Goal: Task Accomplishment & Management: Use online tool/utility

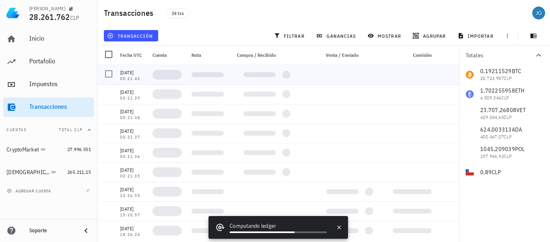
click at [209, 82] on div at bounding box center [207, 74] width 39 height 19
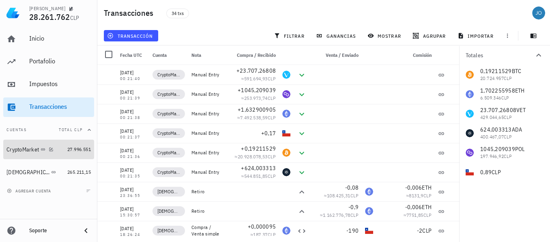
click at [27, 146] on div "CryptoMarket" at bounding box center [22, 149] width 32 height 7
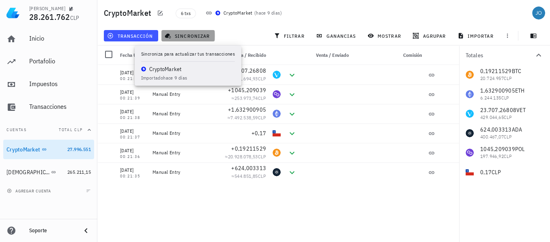
click at [190, 36] on span "sincronizar" at bounding box center [187, 35] width 43 height 6
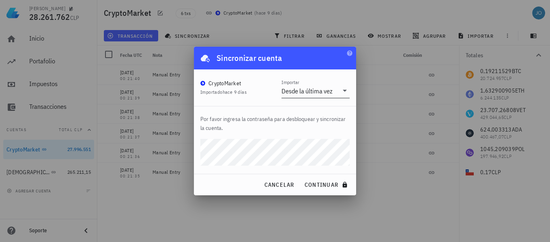
click at [309, 93] on div "Desde la última vez" at bounding box center [307, 91] width 51 height 8
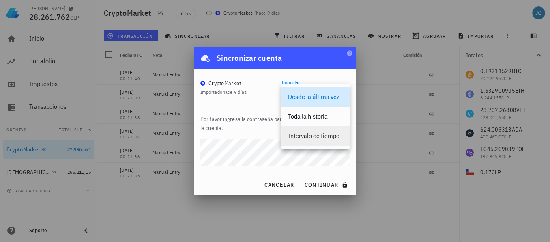
click at [307, 139] on div "Intervalo de tiempo" at bounding box center [315, 136] width 55 height 8
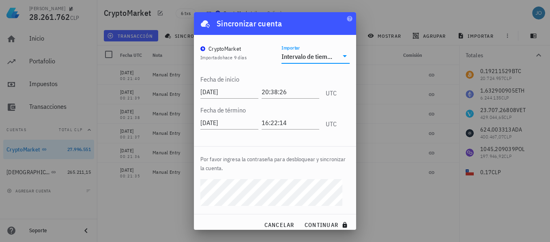
click at [340, 53] on icon at bounding box center [345, 56] width 10 height 10
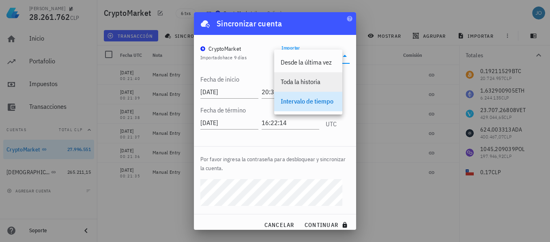
click at [284, 91] on div "Toda la historia" at bounding box center [308, 81] width 68 height 19
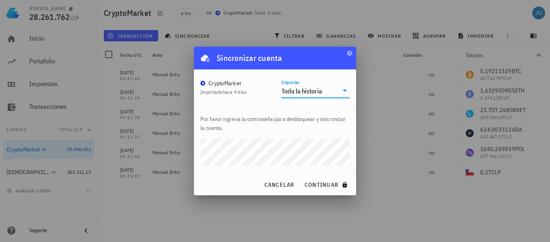
click at [166, 157] on div "Juan Andres Olguin 28.261.762 CLP Inicio Portafolio Impuestos Transacciones Cue…" at bounding box center [275, 121] width 550 height 242
click at [301, 177] on button "continuar" at bounding box center [327, 184] width 52 height 15
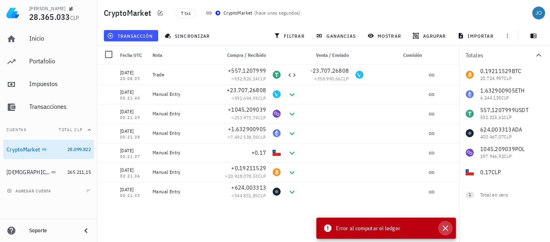
click at [446, 226] on icon "button" at bounding box center [446, 228] width 10 height 10
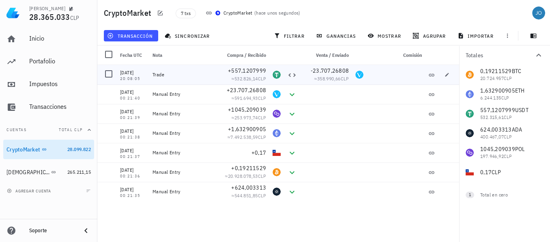
click at [201, 74] on div "Trade" at bounding box center [184, 74] width 62 height 6
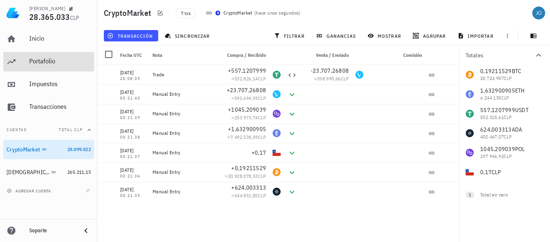
click at [31, 65] on div "Portafolio" at bounding box center [60, 61] width 62 height 18
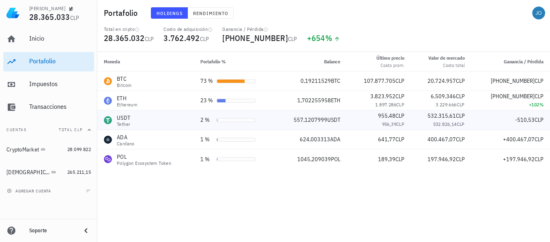
click at [138, 121] on div "USDT Tether" at bounding box center [146, 120] width 84 height 13
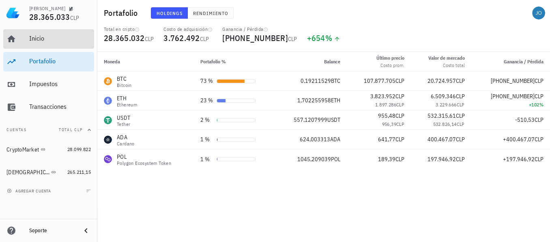
click at [45, 37] on div "Inicio" at bounding box center [60, 38] width 62 height 8
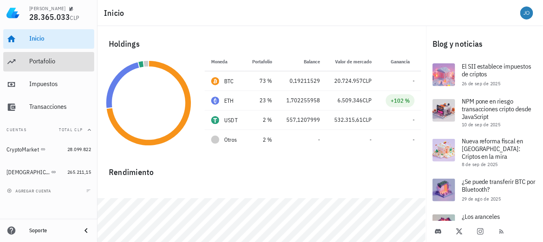
click at [43, 59] on div "Portafolio" at bounding box center [60, 61] width 62 height 8
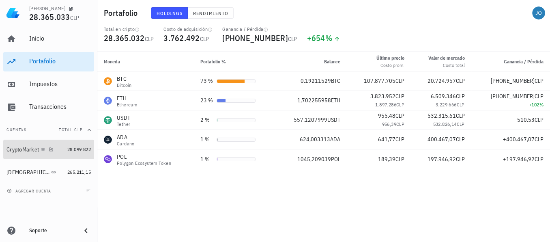
click at [25, 147] on div "CryptoMarket" at bounding box center [22, 149] width 32 height 7
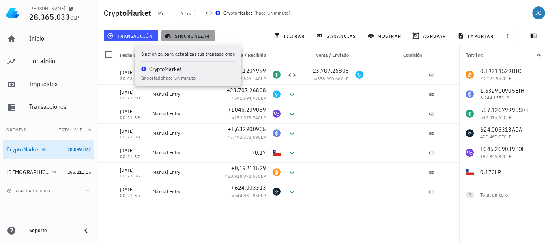
click at [195, 34] on span "sincronizar" at bounding box center [187, 35] width 43 height 6
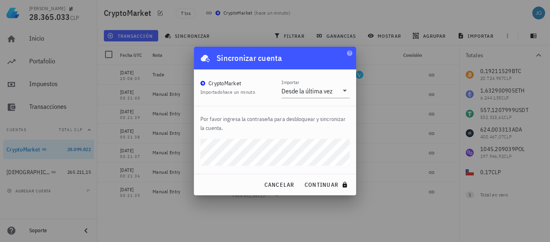
click at [188, 149] on div "Juan Andres Olguin 28.365.033 CLP Inicio Portafolio Impuestos Transacciones Cue…" at bounding box center [275, 121] width 550 height 242
click at [344, 90] on icon at bounding box center [345, 91] width 4 height 2
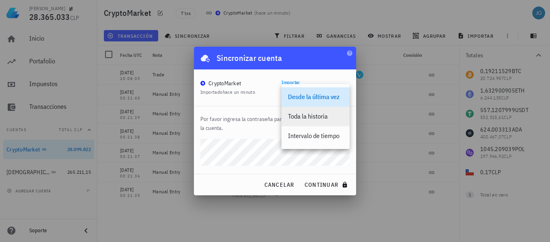
click at [317, 123] on div "Toda la historia" at bounding box center [315, 116] width 55 height 17
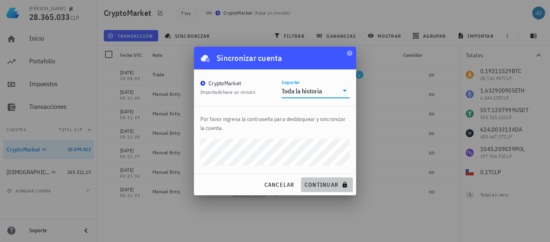
click at [318, 185] on span "continuar" at bounding box center [326, 184] width 45 height 7
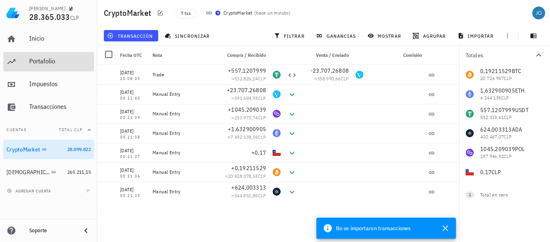
click at [46, 56] on div "Portafolio" at bounding box center [60, 61] width 62 height 18
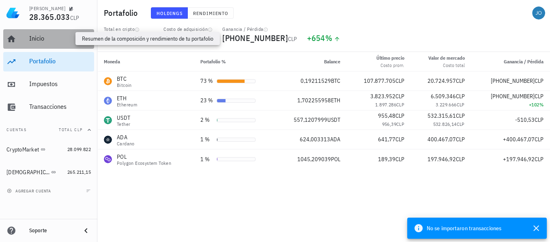
click at [47, 41] on div "Inicio" at bounding box center [60, 38] width 62 height 8
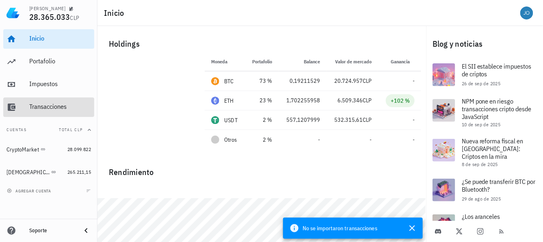
click at [52, 103] on div "Transacciones" at bounding box center [60, 107] width 62 height 8
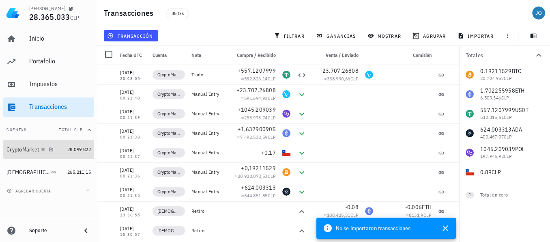
click at [23, 147] on div "CryptoMarket" at bounding box center [22, 149] width 32 height 7
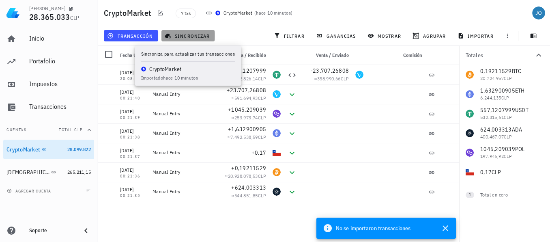
click at [192, 35] on span "sincronizar" at bounding box center [187, 35] width 43 height 6
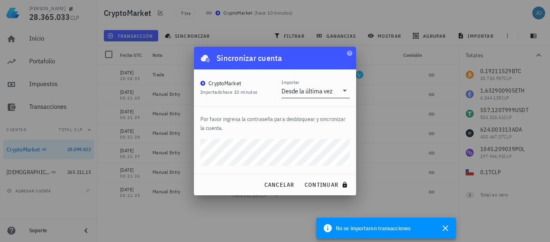
click at [347, 93] on icon at bounding box center [345, 91] width 10 height 10
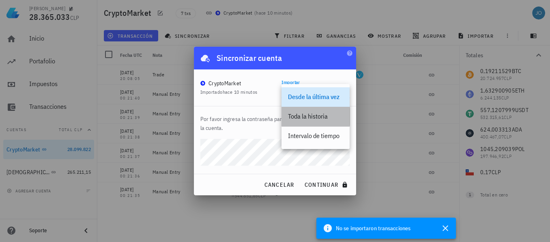
click at [312, 118] on div "Toda la historia" at bounding box center [315, 116] width 55 height 8
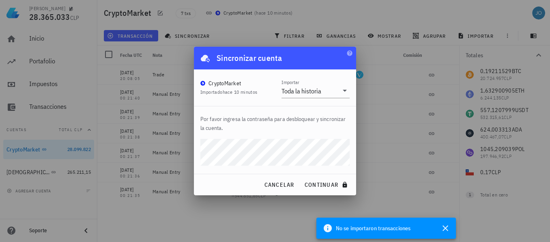
click at [190, 145] on div "Juan Andres Olguin 28.365.033 CLP Inicio Portafolio Impuestos Transacciones Cue…" at bounding box center [275, 121] width 550 height 242
click at [301, 177] on button "continuar" at bounding box center [327, 184] width 52 height 15
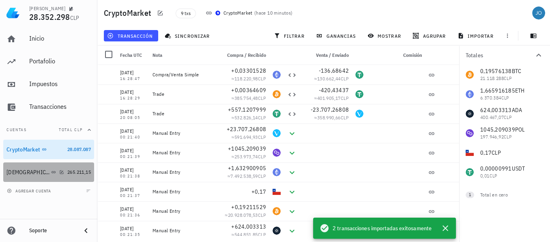
click at [11, 175] on div "[DEMOGRAPHIC_DATA]" at bounding box center [27, 172] width 43 height 7
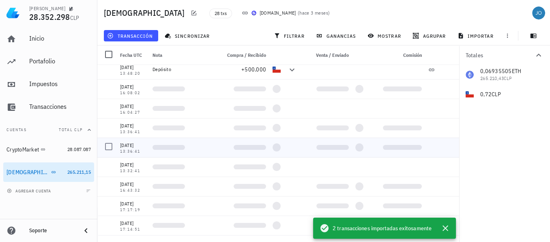
scroll to position [245, 0]
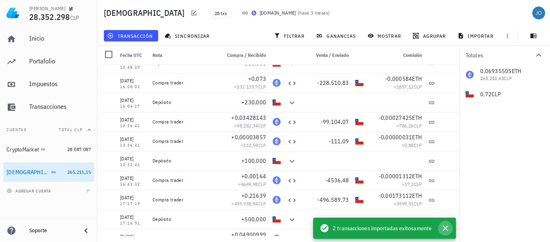
click at [444, 232] on icon "button" at bounding box center [446, 228] width 10 height 10
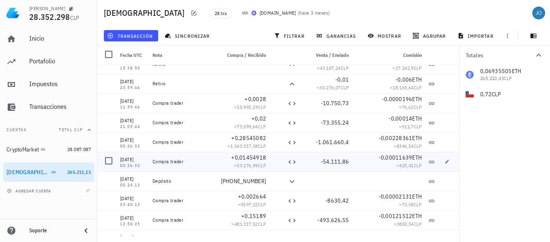
scroll to position [0, 0]
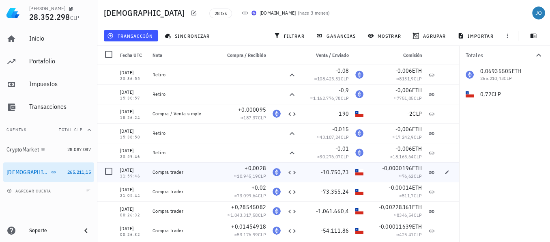
click at [328, 162] on div "-10.750,73" at bounding box center [326, 171] width 52 height 19
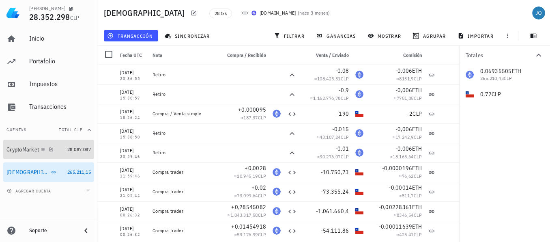
click at [22, 152] on div "CryptoMarket" at bounding box center [22, 149] width 32 height 7
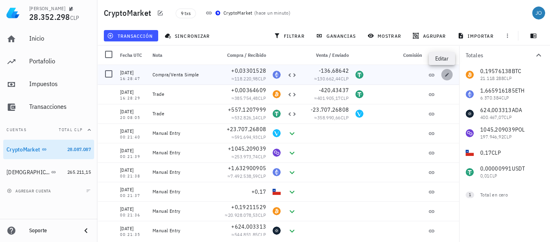
click at [445, 75] on icon "button" at bounding box center [447, 74] width 5 height 5
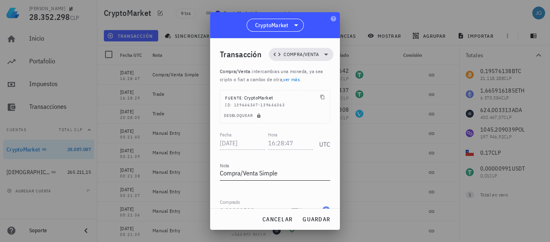
click at [283, 168] on textarea "Compra/Venta Simple" at bounding box center [275, 173] width 110 height 13
drag, startPoint x: 283, startPoint y: 175, endPoint x: 213, endPoint y: 174, distance: 69.4
click at [213, 174] on div "Transacción Compra/Venta Compra/Venta : intercambias una moneda, ya sea cripto …" at bounding box center [275, 123] width 130 height 170
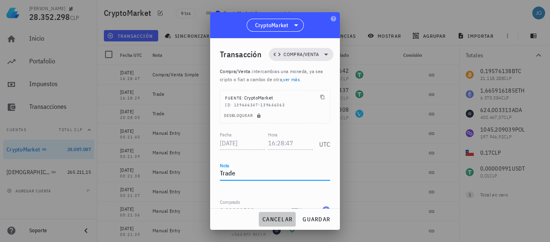
click at [275, 221] on span "cancelar" at bounding box center [277, 218] width 30 height 7
type textarea "Compra/Venta Simple"
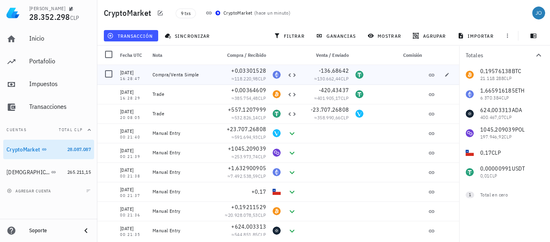
click at [448, 77] on div at bounding box center [448, 74] width 21 height 19
click at [445, 74] on icon "button" at bounding box center [447, 74] width 5 height 5
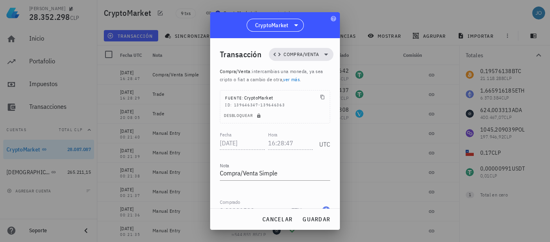
click at [296, 81] on link "ver más" at bounding box center [291, 79] width 17 height 6
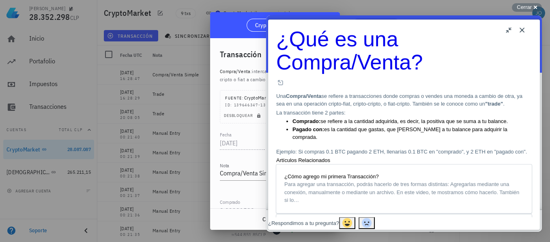
click at [524, 29] on button "Close" at bounding box center [522, 30] width 13 height 13
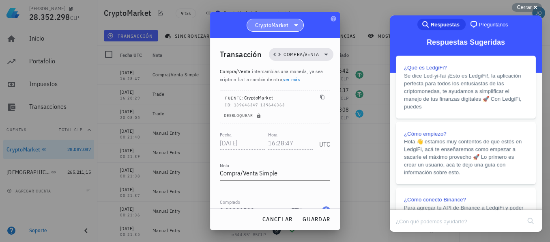
click at [287, 28] on span "CryptoMarket" at bounding box center [272, 25] width 34 height 8
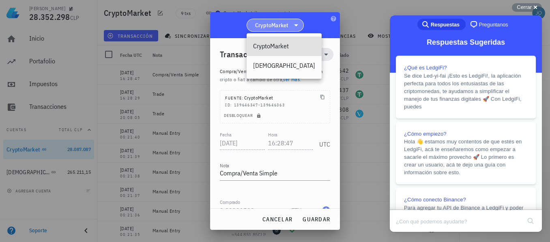
click at [287, 28] on span "CryptoMarket" at bounding box center [272, 25] width 34 height 8
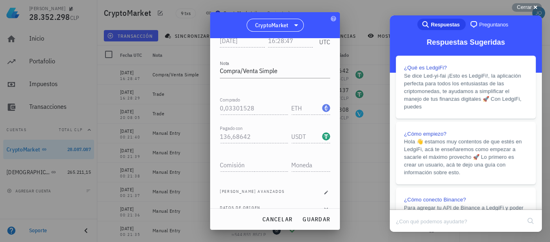
scroll to position [114, 0]
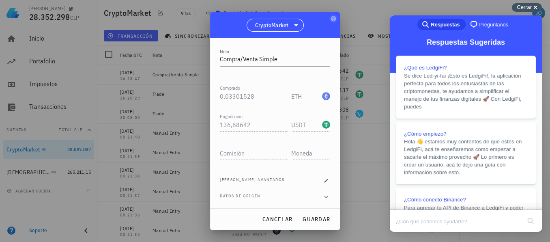
click at [528, 4] on span "Cerrar" at bounding box center [524, 7] width 15 height 6
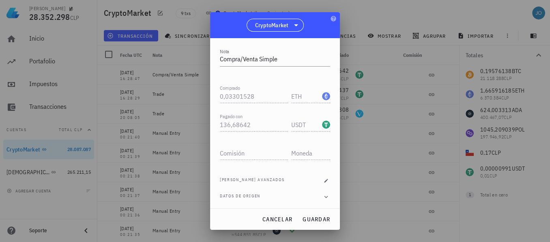
click at [406, 27] on div at bounding box center [275, 121] width 550 height 242
click at [280, 218] on span "cancelar" at bounding box center [277, 218] width 30 height 7
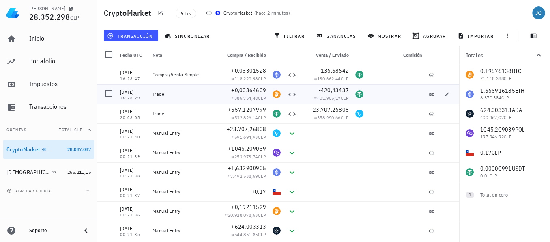
click at [202, 97] on div "Trade" at bounding box center [183, 93] width 68 height 19
click at [193, 114] on div "Trade" at bounding box center [184, 113] width 62 height 6
click at [445, 112] on icon "button" at bounding box center [447, 113] width 5 height 5
type input "2025-10-11"
type input "20:08:05"
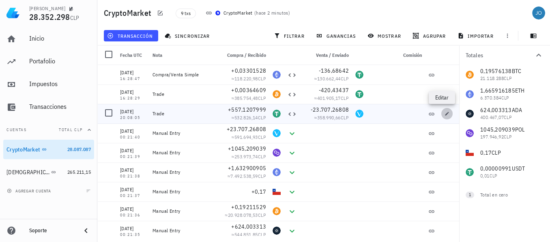
type textarea "Trade"
type input "557,120799913135"
type input "USDT"
type input "23.707,26808141"
type input "VET"
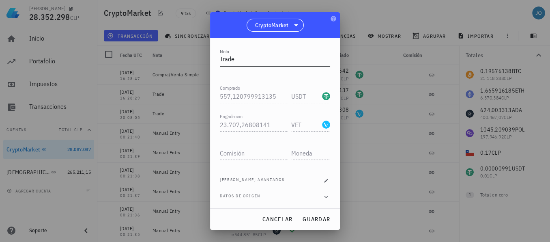
click at [321, 62] on textarea "Trade" at bounding box center [275, 59] width 110 height 13
click at [279, 220] on span "cancelar" at bounding box center [277, 218] width 30 height 7
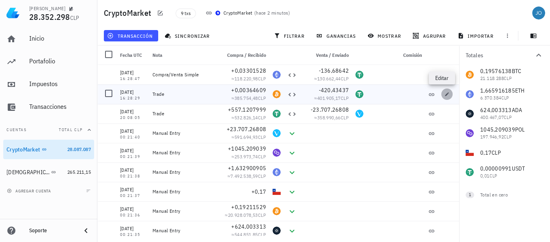
click at [445, 93] on icon "button" at bounding box center [447, 94] width 5 height 5
type input "[DATE]"
type input "16:28:29"
type input "0,00364609"
type input "BTC"
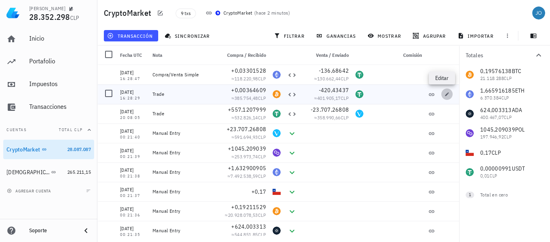
type input "420,43437"
type input "USDT"
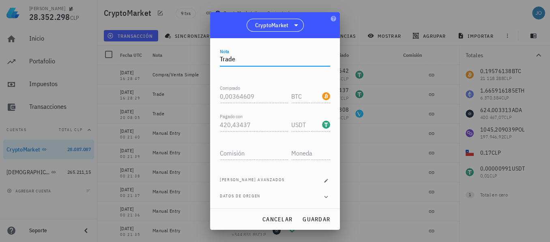
click at [239, 60] on textarea "Trade" at bounding box center [275, 59] width 110 height 13
click at [325, 179] on icon "button" at bounding box center [327, 181] width 4 height 4
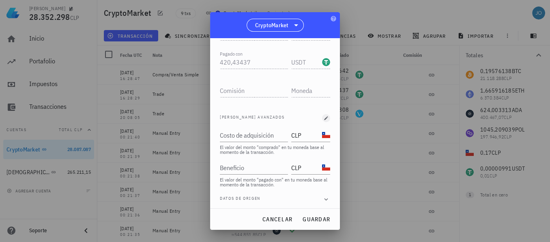
scroll to position [179, 0]
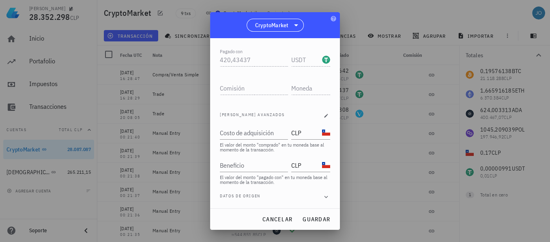
click at [315, 200] on div "Datos de origen" at bounding box center [275, 197] width 110 height 8
click at [323, 194] on icon "button" at bounding box center [326, 197] width 7 height 10
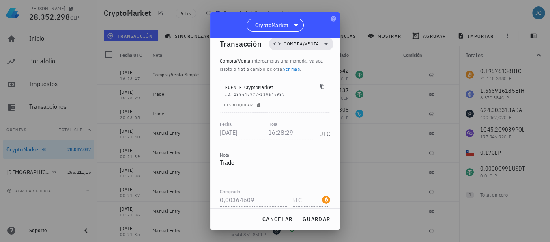
scroll to position [0, 0]
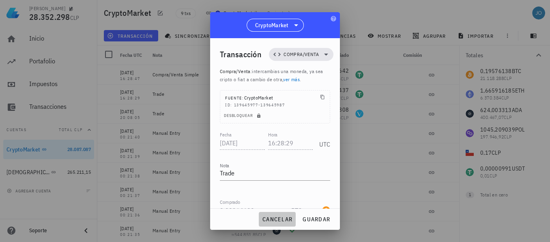
click at [284, 220] on span "cancelar" at bounding box center [277, 218] width 30 height 7
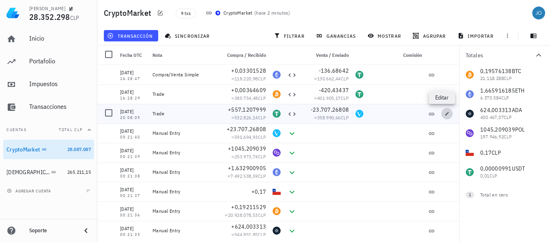
click at [445, 114] on icon "button" at bounding box center [447, 113] width 5 height 5
type input "2025-10-11"
type input "20:08:05"
type input "557,120799913135"
type input "USDT"
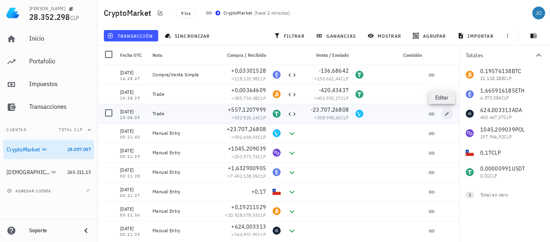
type input "23.707,26808141"
type input "VET"
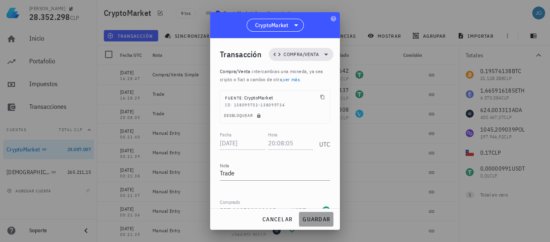
click at [318, 221] on span "guardar" at bounding box center [316, 218] width 28 height 7
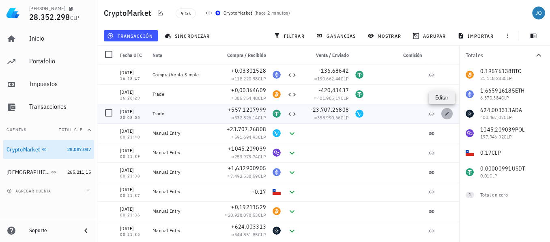
click at [445, 114] on icon "button" at bounding box center [447, 113] width 5 height 5
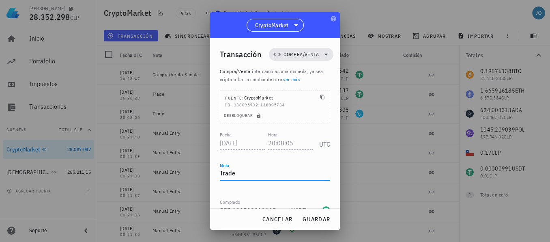
drag, startPoint x: 258, startPoint y: 171, endPoint x: 210, endPoint y: 173, distance: 48.7
click at [210, 173] on div "Transacción Compra/Venta Compra/Venta : intercambias una moneda, ya sea cripto …" at bounding box center [275, 123] width 130 height 170
click at [283, 222] on span "cancelar" at bounding box center [277, 218] width 30 height 7
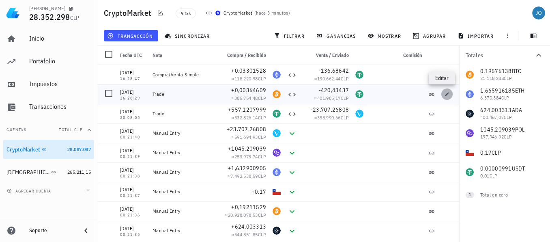
click at [442, 98] on button "button" at bounding box center [447, 93] width 11 height 11
type input "[DATE]"
type input "16:28:29"
type input "0,00364609"
type input "BTC"
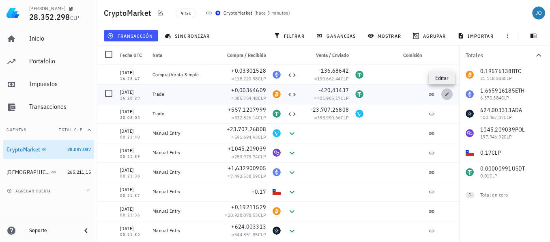
type input "420,43437"
type input "USDT"
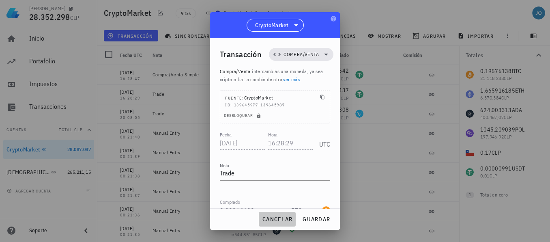
click at [271, 220] on span "cancelar" at bounding box center [277, 218] width 30 height 7
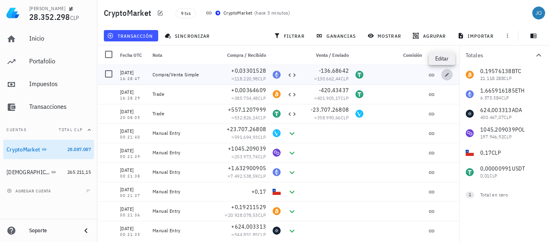
click at [445, 73] on icon "button" at bounding box center [447, 74] width 5 height 5
type input "16:28:47"
type textarea "Compra/Venta Simple"
type input "0,03301528"
type input "ETH"
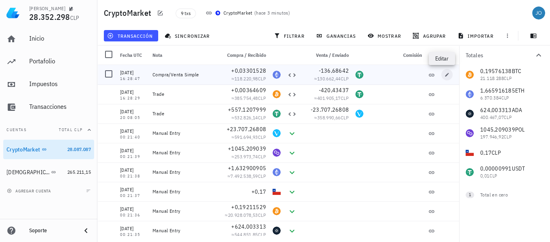
type input "136,68642"
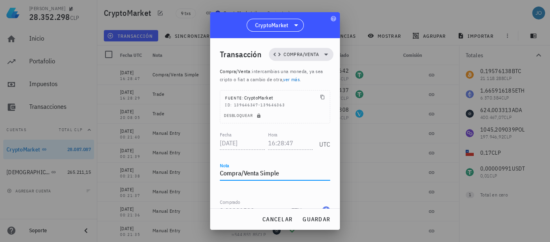
drag, startPoint x: 280, startPoint y: 174, endPoint x: 182, endPoint y: 172, distance: 97.8
click at [182, 172] on div "Juan Andres Olguin 28.352.298 CLP Inicio Portafolio Impuestos Transacciones Cue…" at bounding box center [275, 121] width 550 height 242
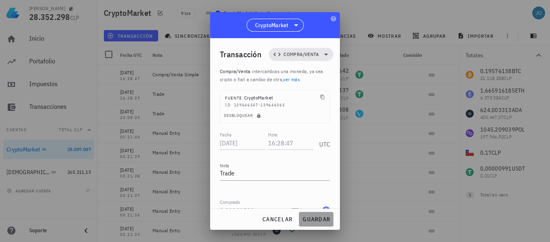
click at [326, 216] on span "guardar" at bounding box center [316, 218] width 28 height 7
type textarea "Compra/Venta Simple"
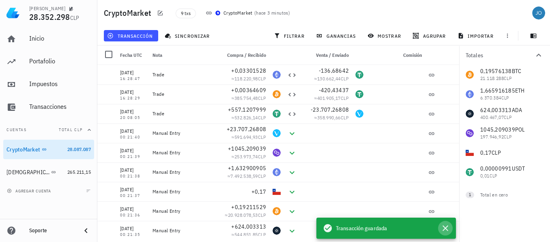
click at [446, 230] on icon "button" at bounding box center [446, 228] width 10 height 10
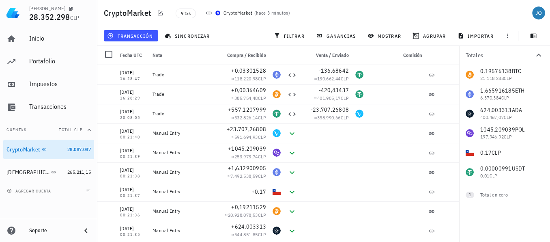
click at [32, 49] on div "Inicio Portafolio Impuestos Transacciones" at bounding box center [48, 73] width 91 height 94
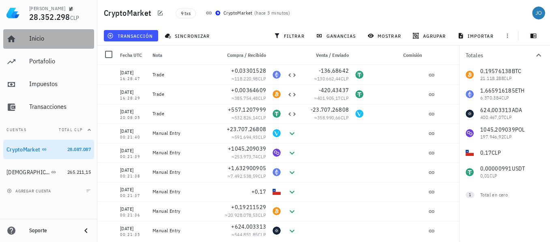
click at [38, 46] on div "Inicio" at bounding box center [60, 39] width 62 height 18
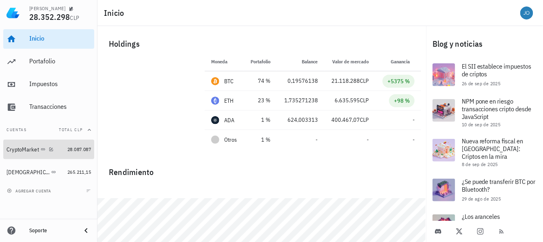
click at [22, 148] on div "CryptoMarket" at bounding box center [22, 149] width 32 height 7
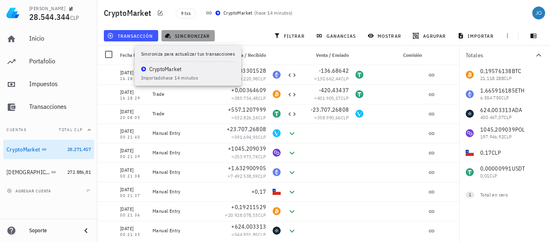
click at [183, 37] on span "sincronizar" at bounding box center [187, 35] width 43 height 6
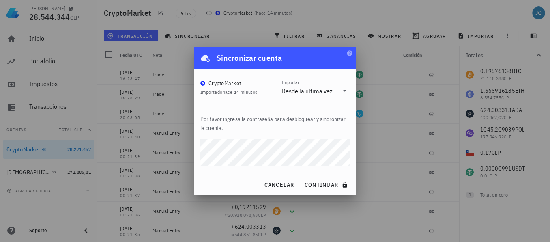
click at [194, 149] on div "Por favor ingresa la contraseña para desbloquear y sincronizar la cuenta." at bounding box center [275, 139] width 162 height 67
click at [301, 177] on button "continuar" at bounding box center [327, 184] width 52 height 15
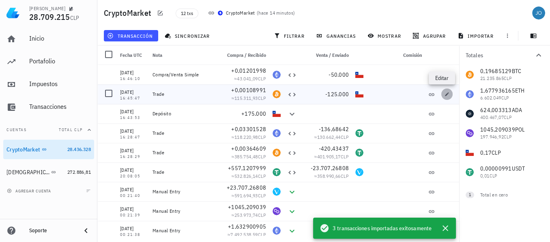
click at [445, 94] on icon "button" at bounding box center [447, 94] width 5 height 5
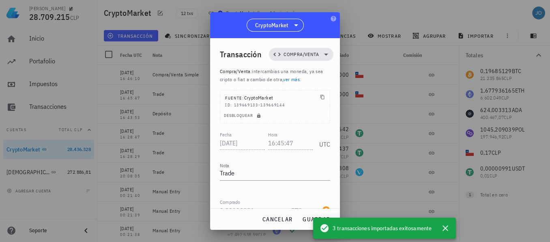
click at [291, 80] on link "ver más" at bounding box center [291, 79] width 17 height 6
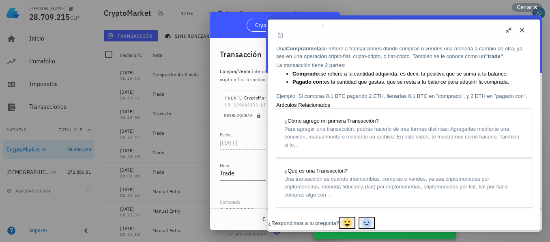
scroll to position [147, 0]
click at [526, 5] on span "Cerrar" at bounding box center [524, 7] width 15 height 6
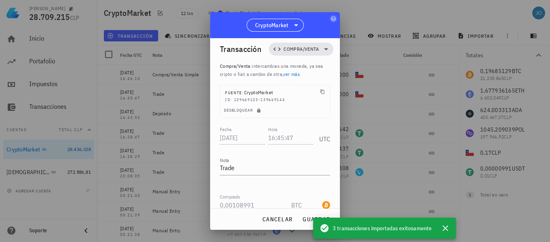
scroll to position [0, 0]
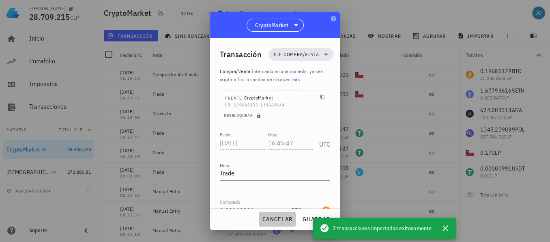
click at [285, 218] on span "cancelar" at bounding box center [277, 218] width 30 height 7
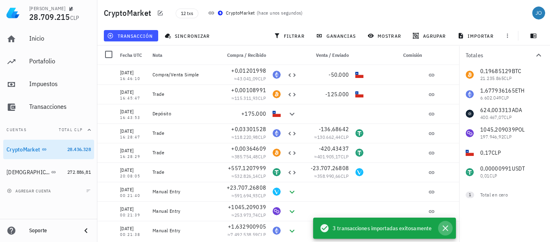
click at [446, 228] on icon "button" at bounding box center [446, 228] width 6 height 6
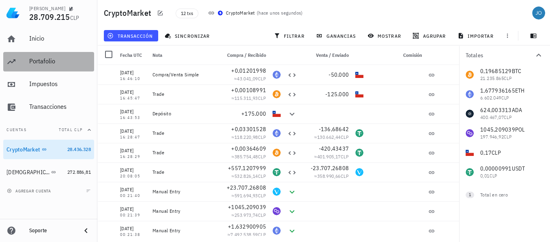
click at [52, 62] on div "Portafolio" at bounding box center [60, 61] width 62 height 8
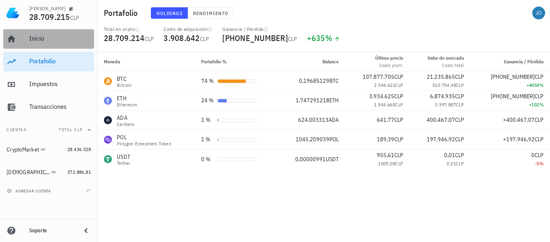
click at [37, 37] on div "Inicio" at bounding box center [60, 38] width 62 height 8
